Goal: Transaction & Acquisition: Purchase product/service

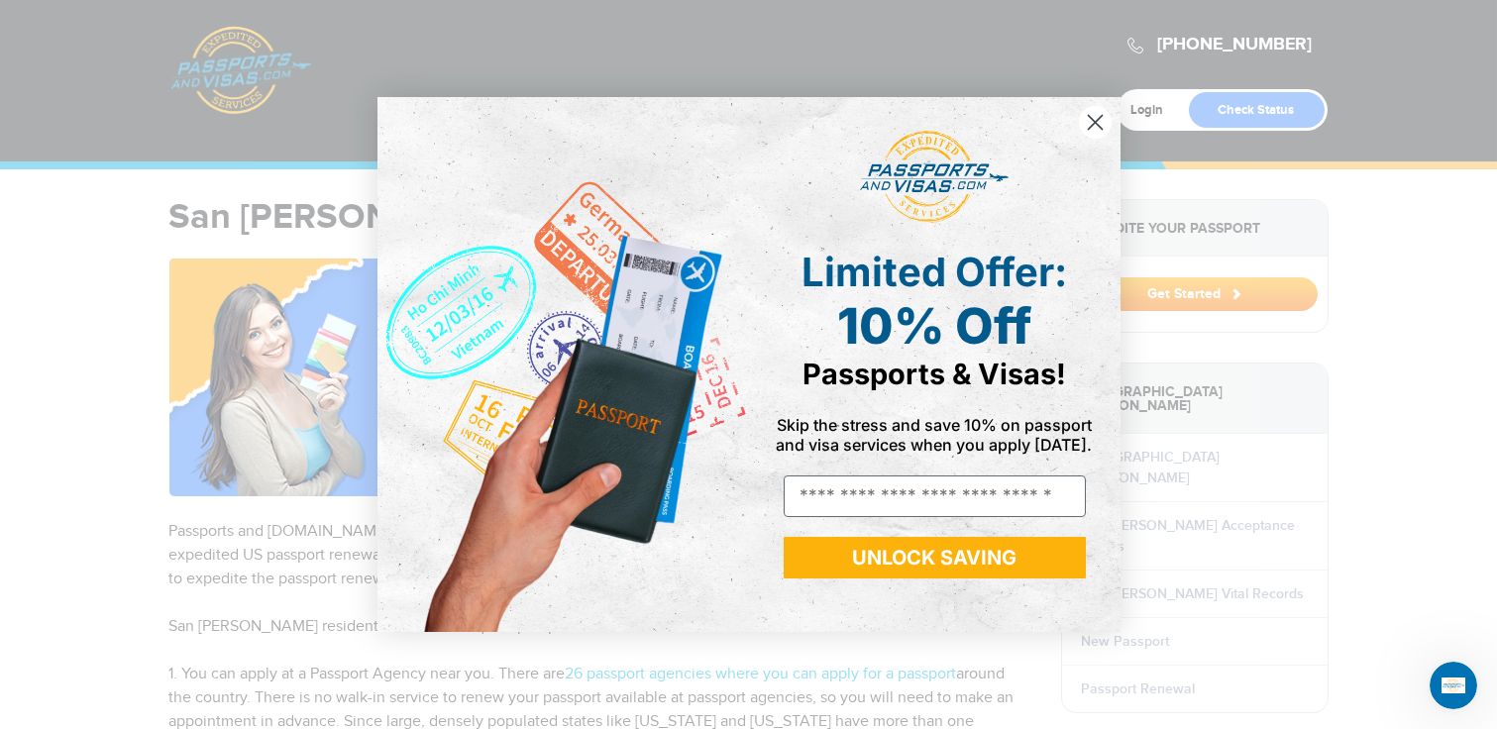
click at [1098, 119] on icon "Close dialog" at bounding box center [1095, 123] width 14 height 14
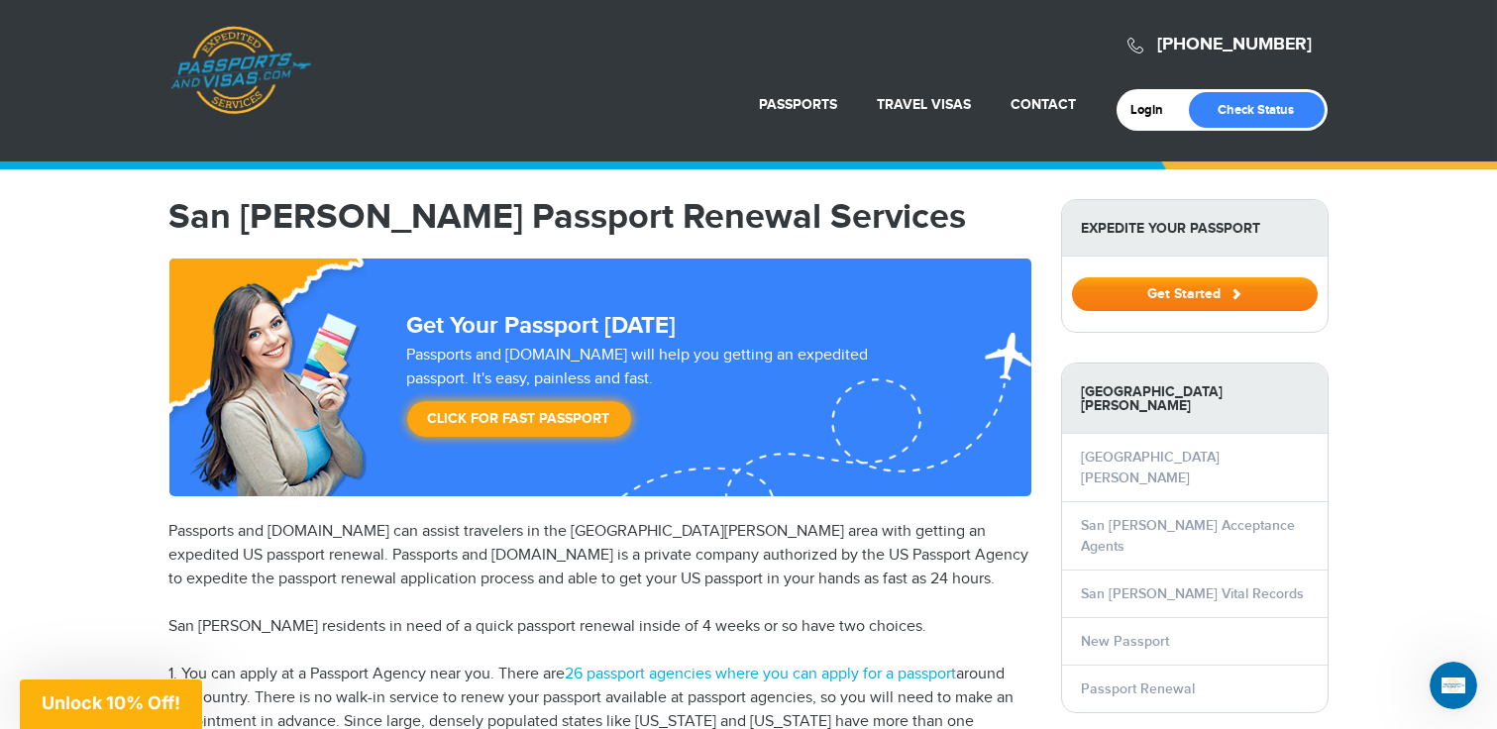
click at [1183, 281] on button "Get Started" at bounding box center [1195, 294] width 246 height 34
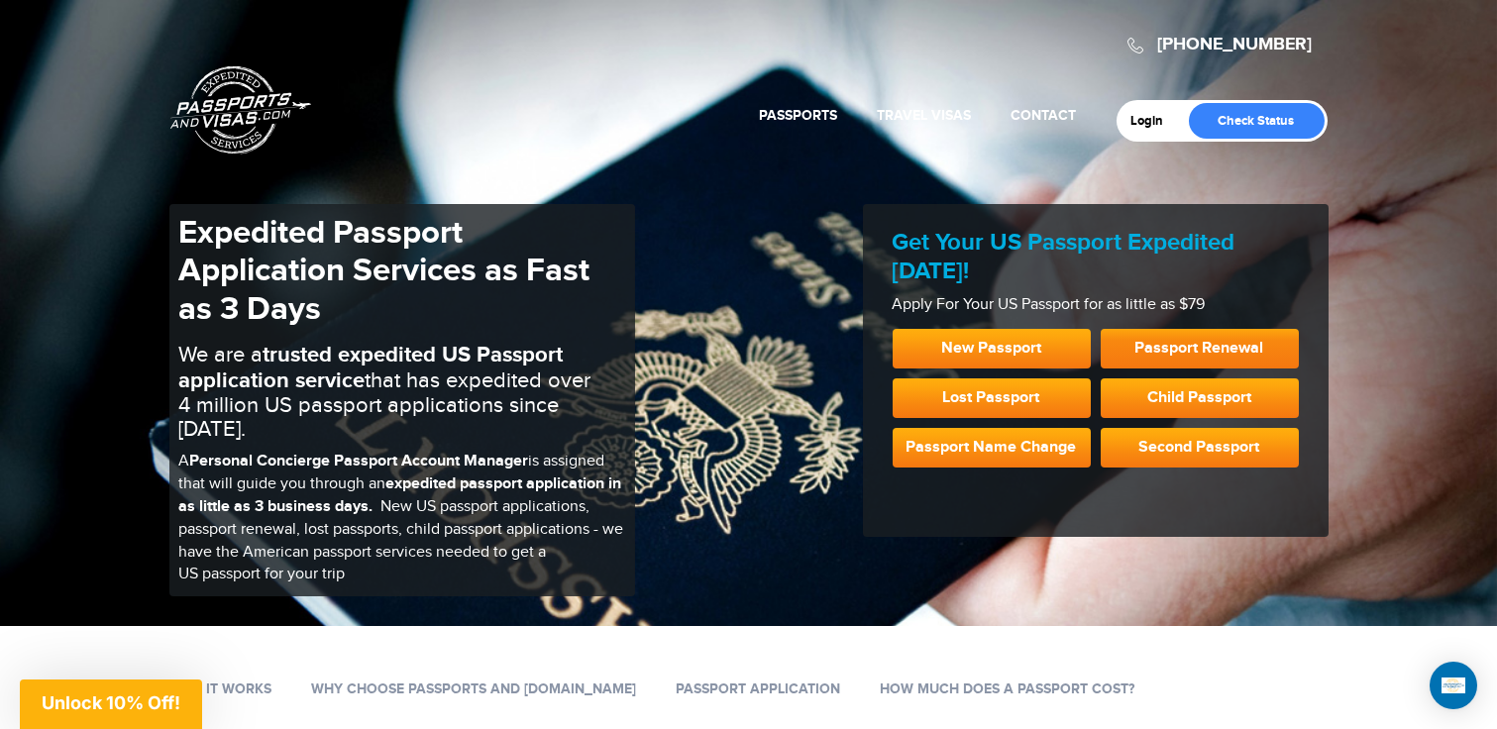
click at [1190, 343] on link "Passport Renewal" at bounding box center [1199, 349] width 198 height 40
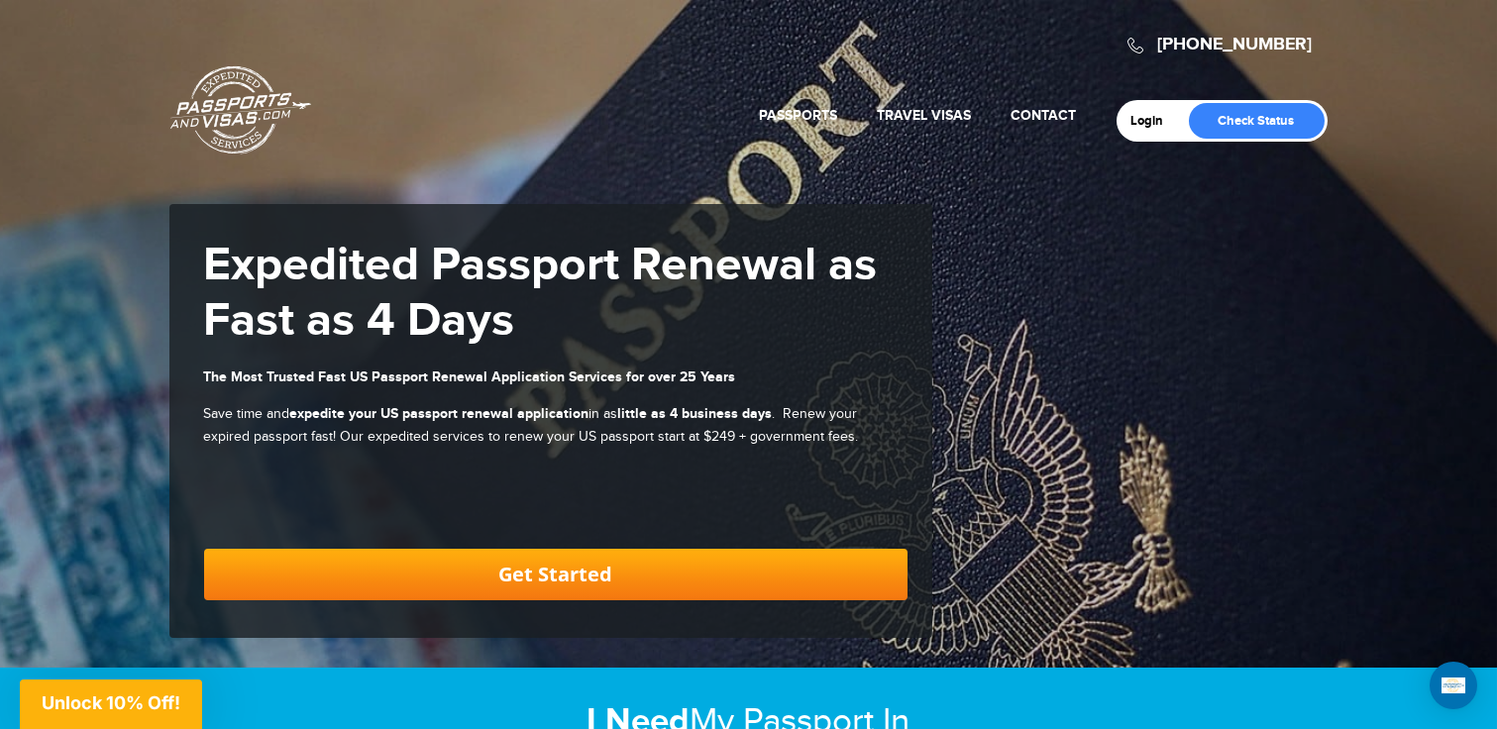
click at [554, 575] on link "Get Started" at bounding box center [555, 575] width 703 height 52
